Goal: Transaction & Acquisition: Purchase product/service

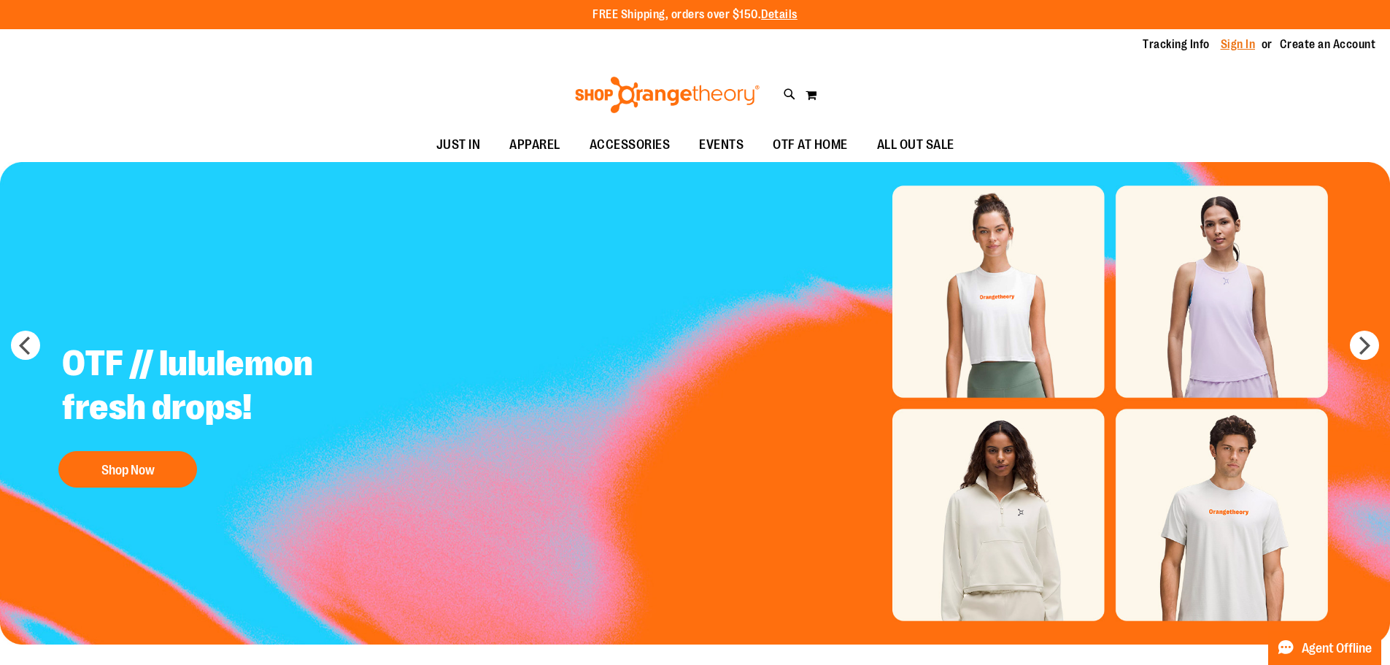
click at [1242, 45] on link "Sign In" at bounding box center [1238, 44] width 35 height 16
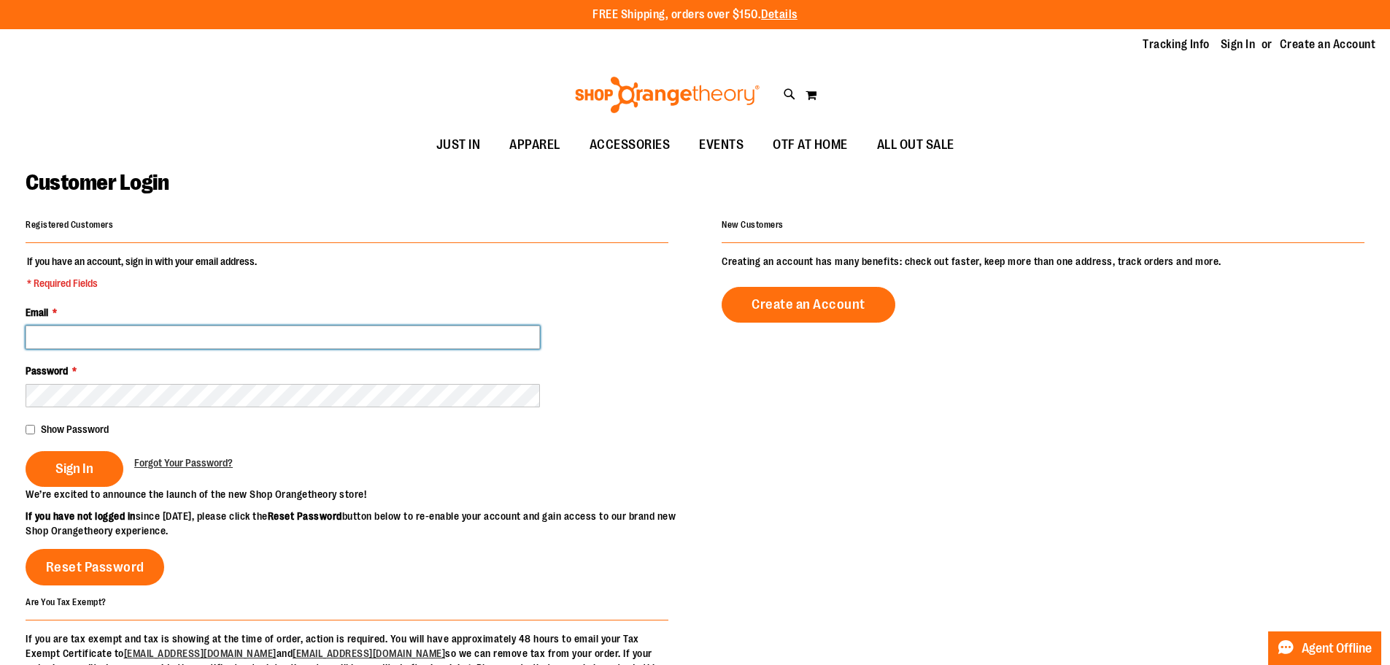
click at [373, 333] on input "Email *" at bounding box center [283, 336] width 515 height 23
type input "**********"
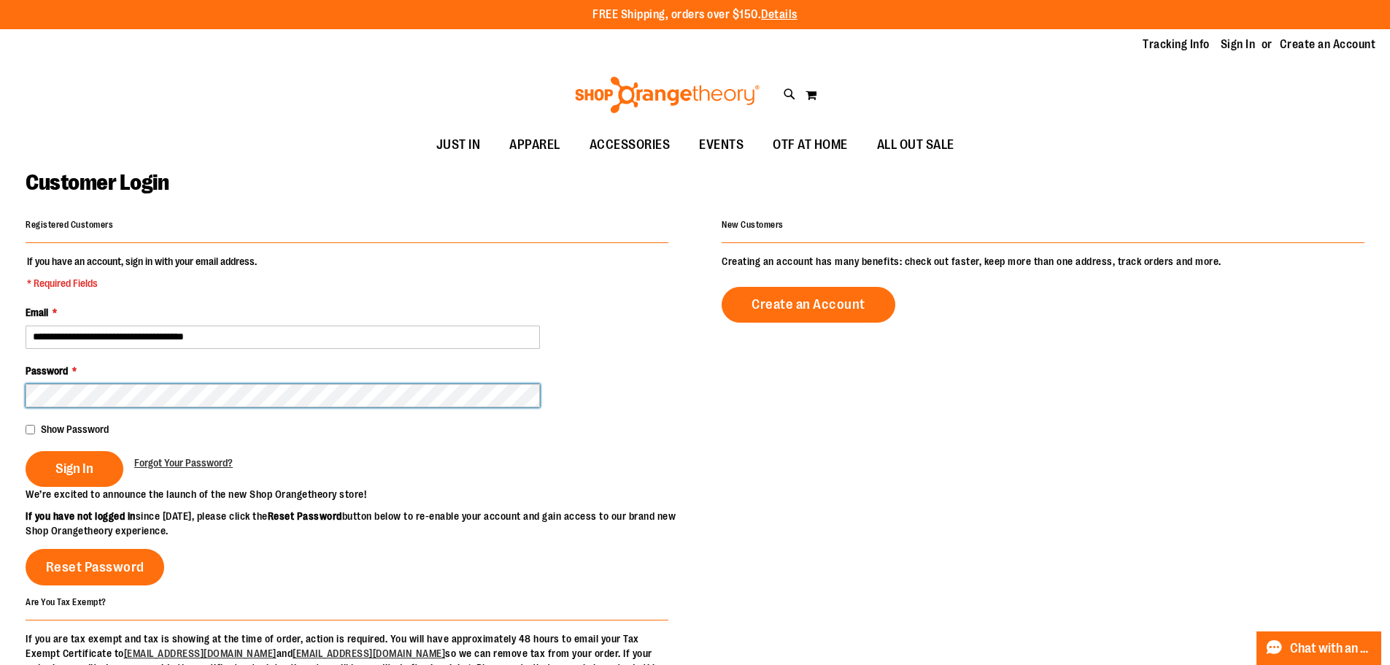
click at [26, 451] on button "Sign In" at bounding box center [75, 469] width 98 height 36
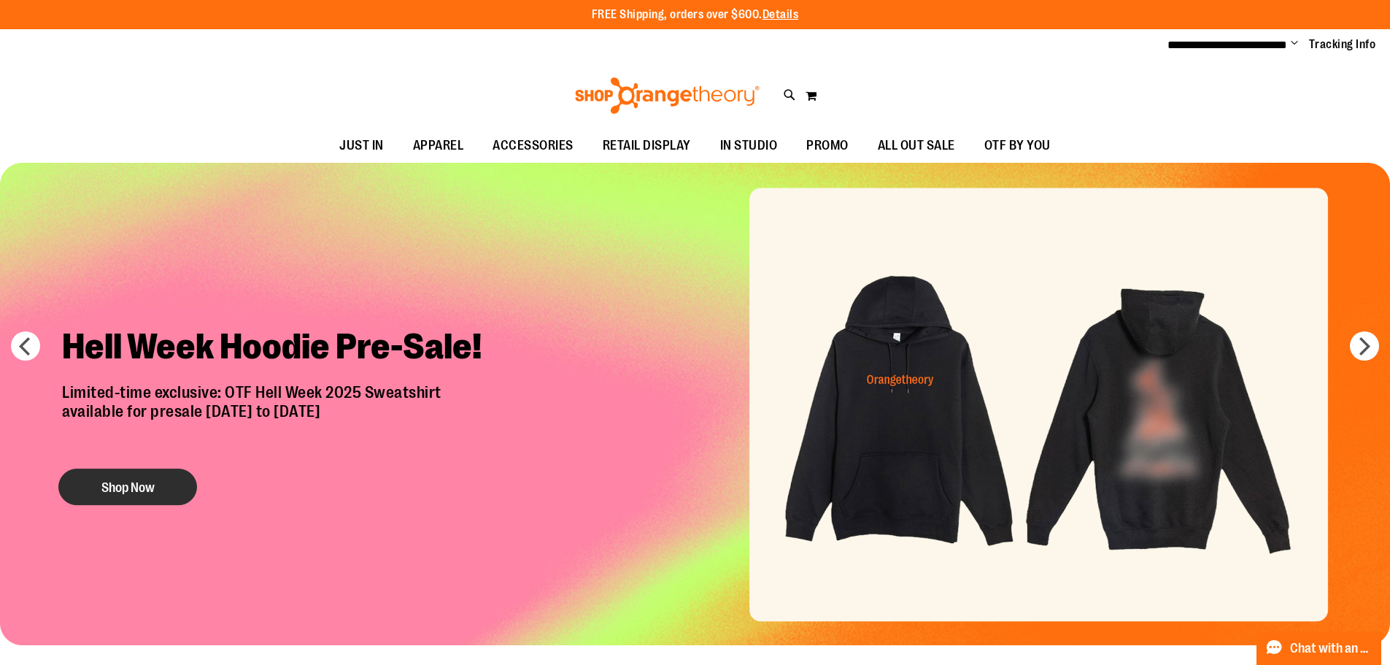
click at [147, 490] on button "Shop Now" at bounding box center [127, 487] width 139 height 36
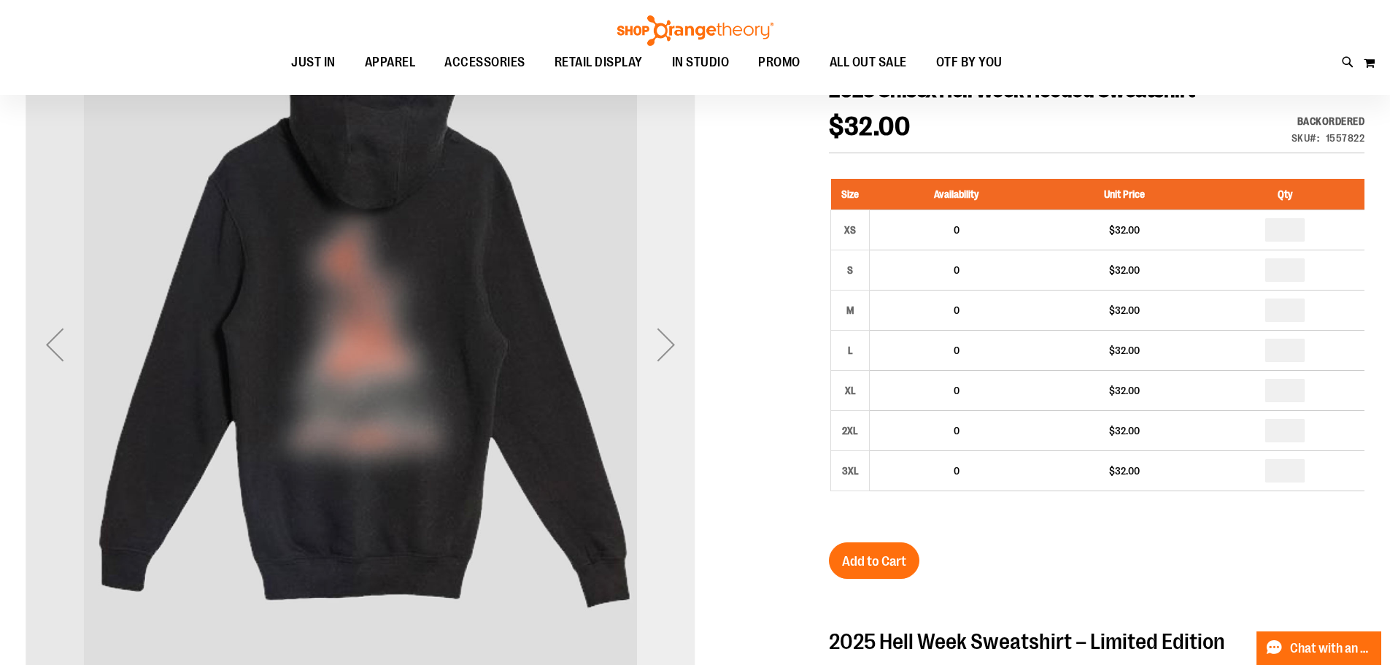
scroll to position [218, 0]
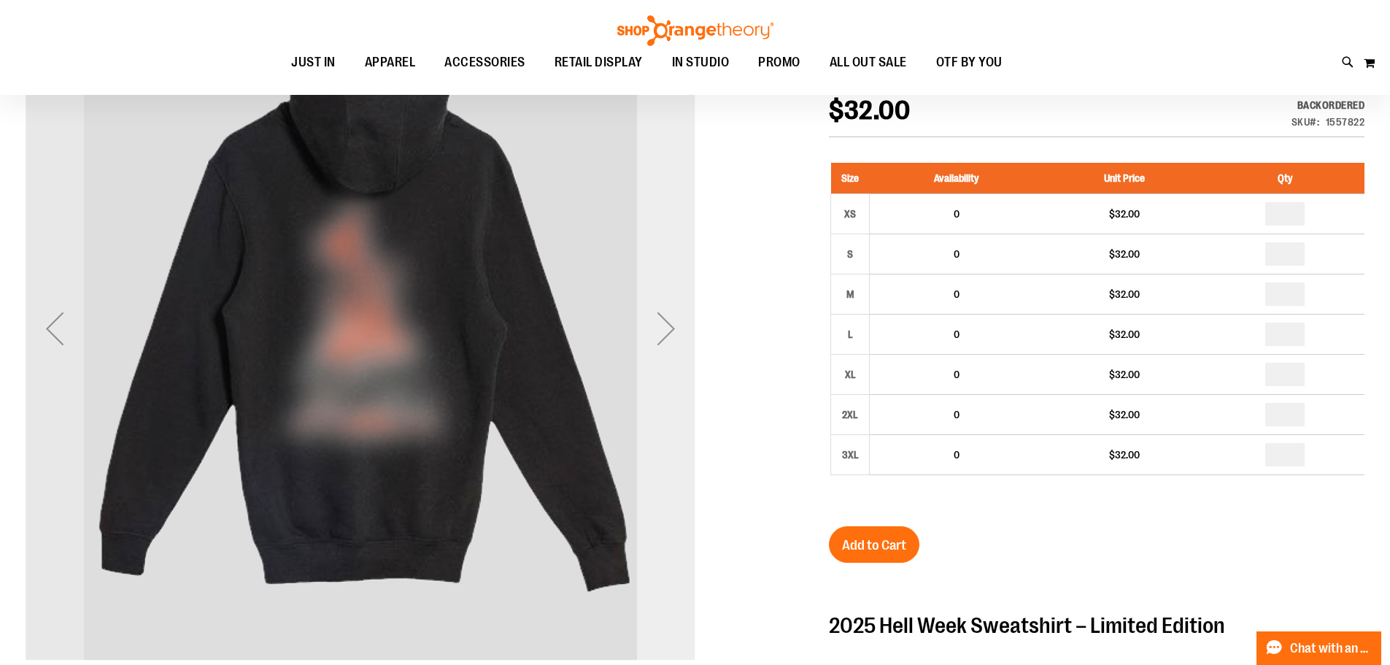
click at [654, 417] on div "Next" at bounding box center [666, 328] width 58 height 670
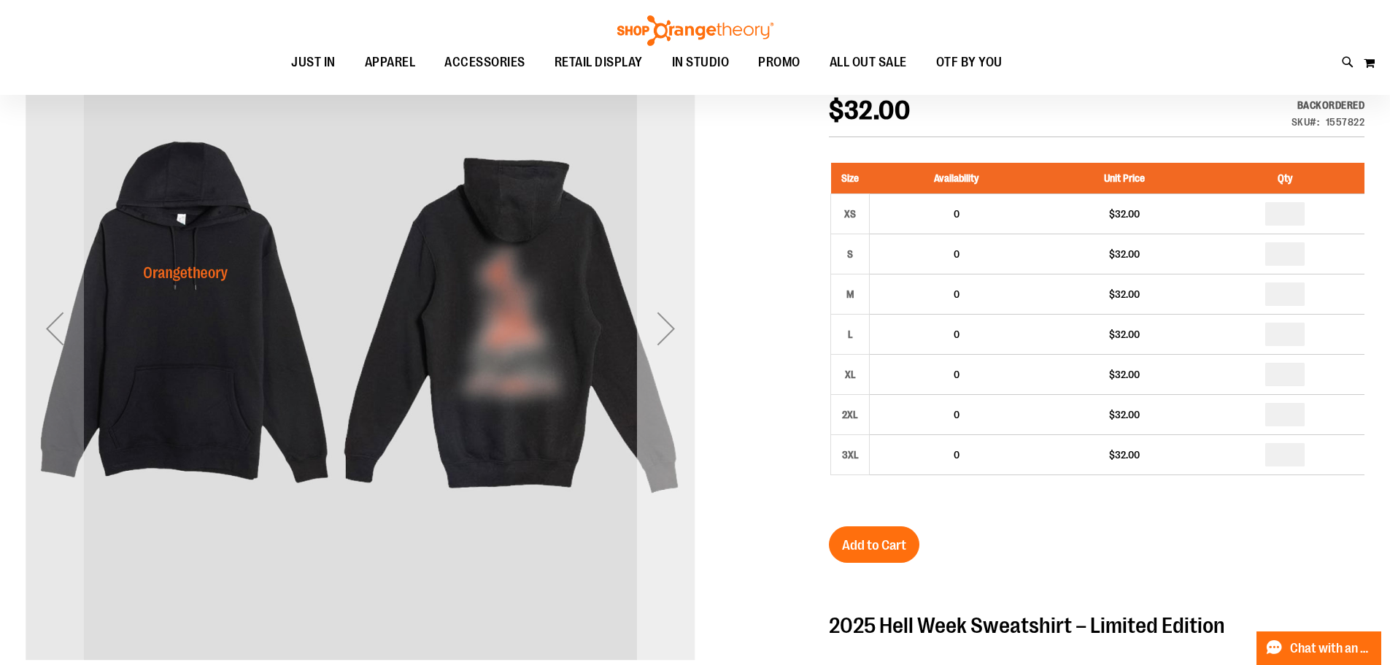
click at [654, 417] on div "Next" at bounding box center [666, 328] width 58 height 670
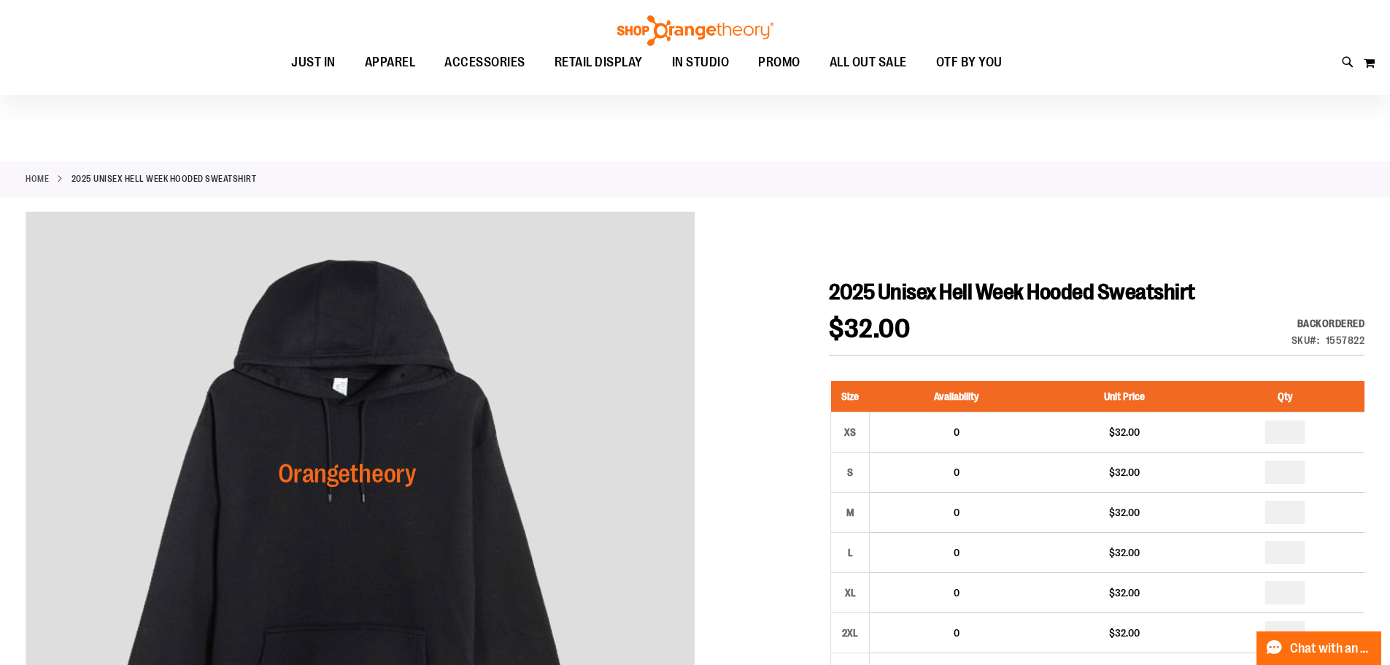
scroll to position [72, 0]
